Goal: Task Accomplishment & Management: Use online tool/utility

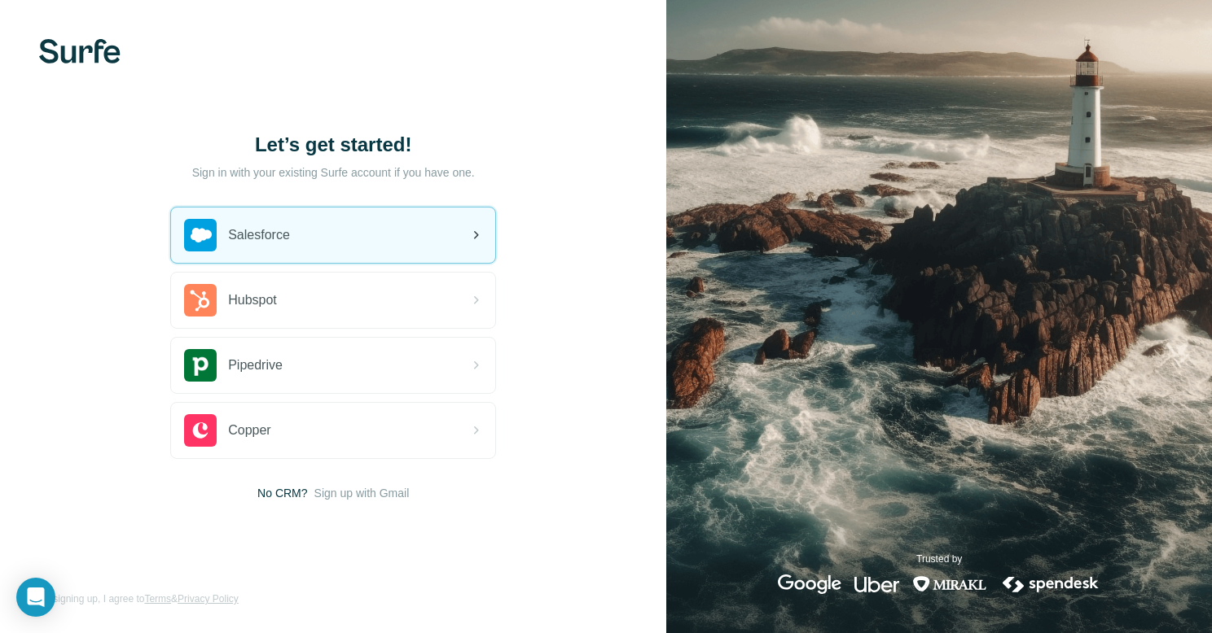
click at [483, 239] on icon at bounding box center [476, 236] width 20 height 20
click at [224, 240] on div "Salesforce" at bounding box center [237, 235] width 106 height 33
